Goal: Task Accomplishment & Management: Use online tool/utility

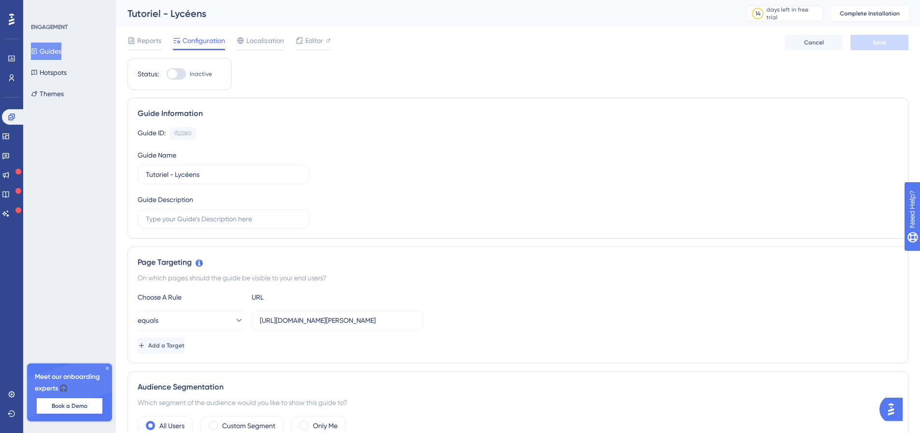
click at [183, 71] on div at bounding box center [176, 74] width 19 height 12
click at [167, 74] on input "Inactive" at bounding box center [166, 74] width 0 height 0
checkbox input "false"
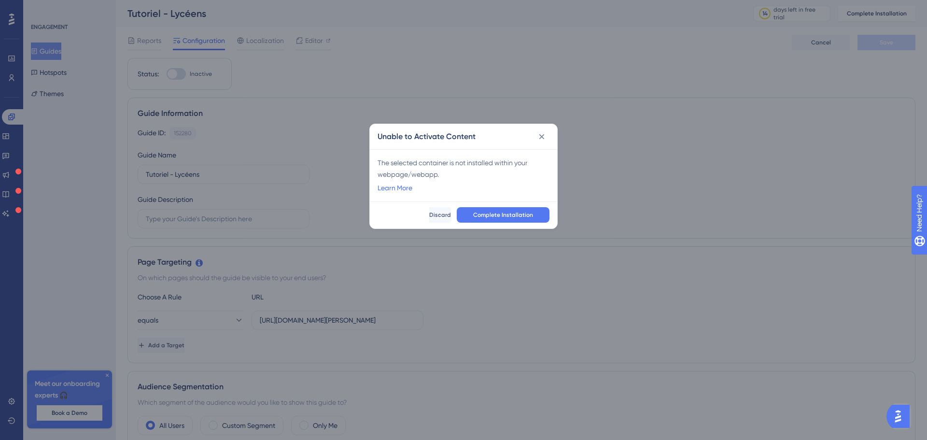
click at [491, 0] on html "✨ Save My Spot!✨" at bounding box center [464, 87] width 927 height 205
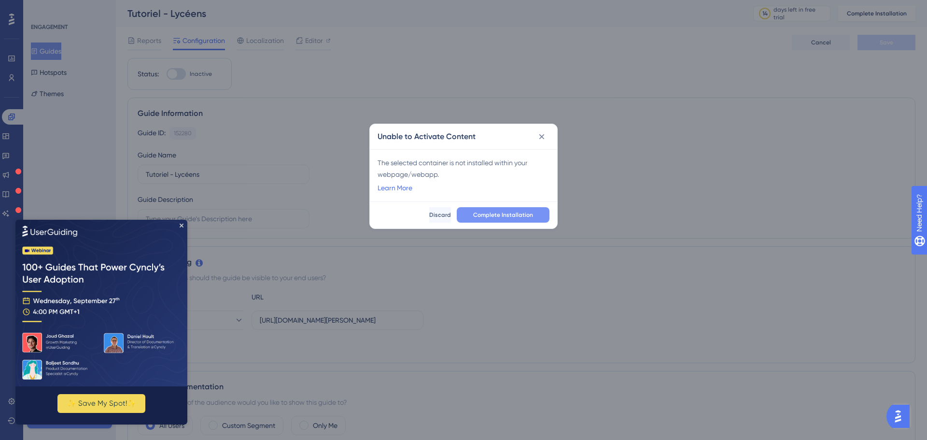
click at [493, 209] on button "Complete Installation" at bounding box center [503, 214] width 93 height 15
